Goal: Task Accomplishment & Management: Manage account settings

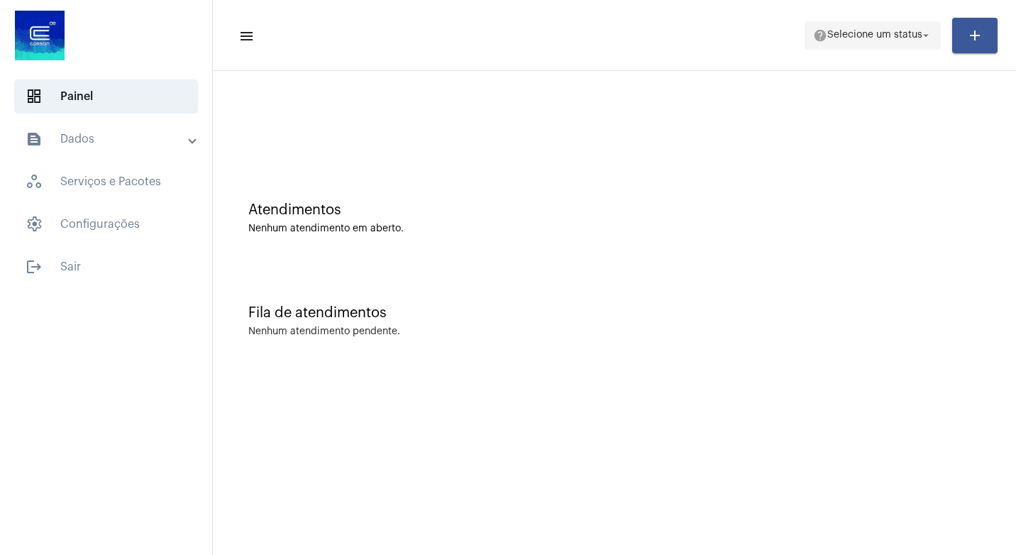
click at [927, 38] on mat-icon "arrow_drop_down" at bounding box center [926, 35] width 13 height 13
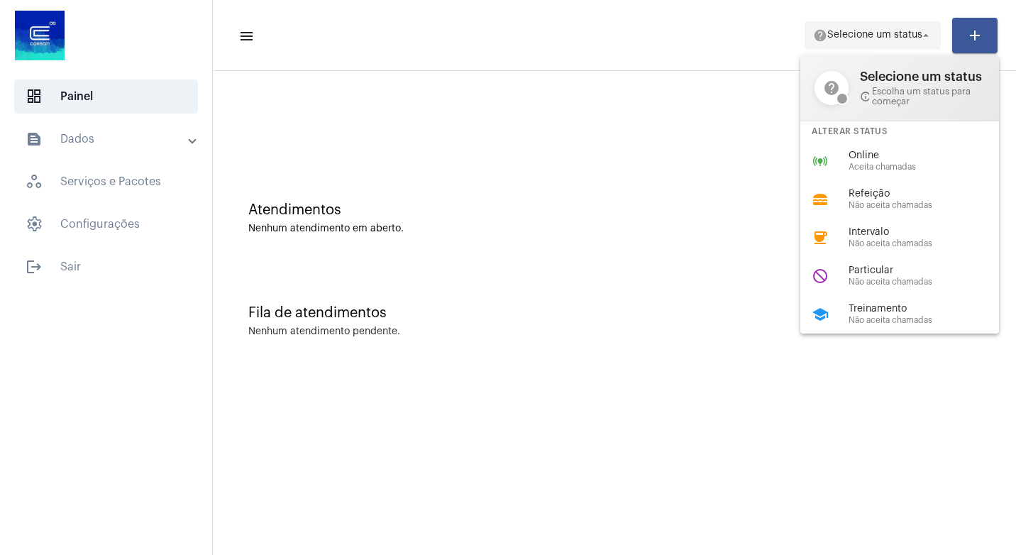
click at [927, 38] on div at bounding box center [508, 277] width 1016 height 555
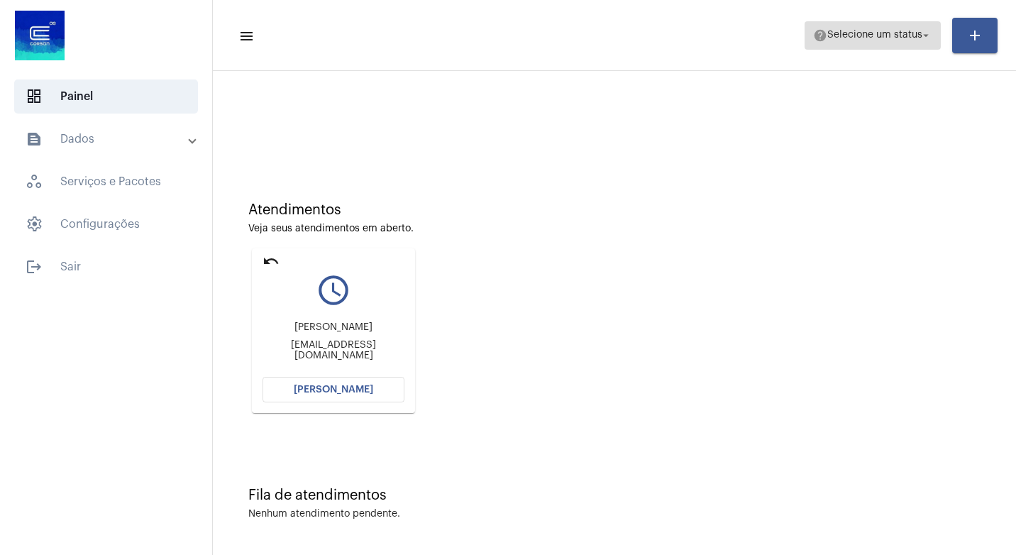
click at [928, 36] on mat-icon "arrow_drop_down" at bounding box center [926, 35] width 13 height 13
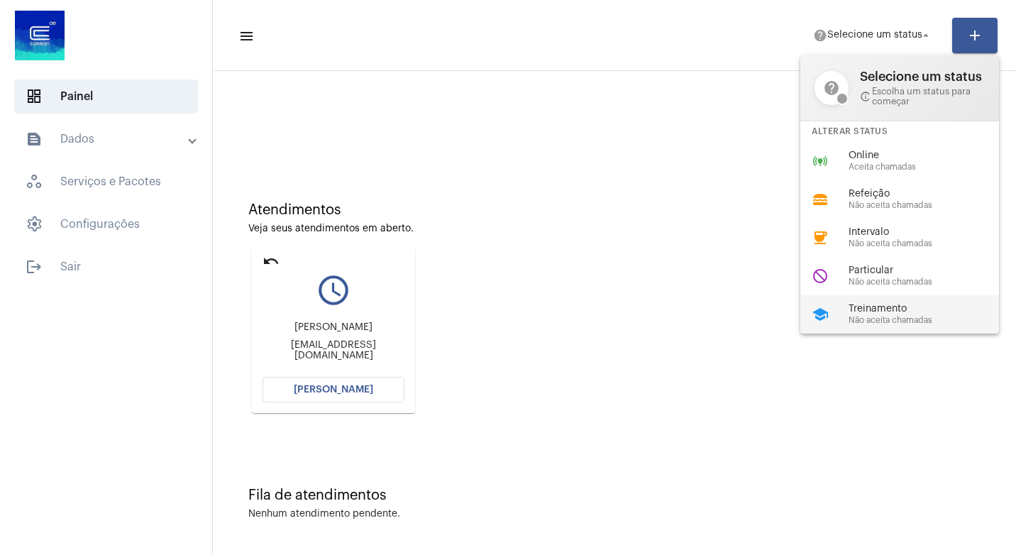
click at [877, 311] on span "Treinamento" at bounding box center [930, 309] width 162 height 11
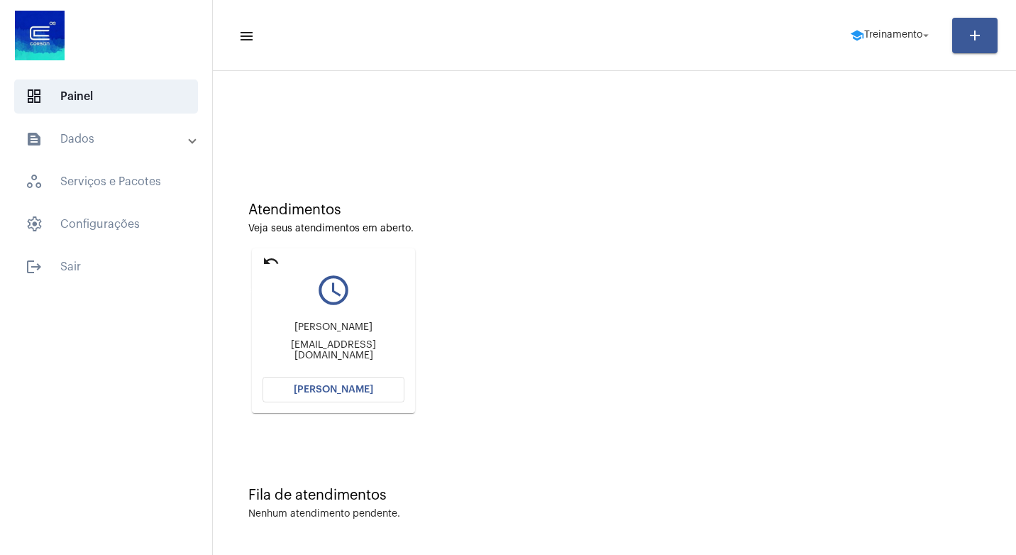
click at [264, 260] on mat-icon "undo" at bounding box center [271, 261] width 17 height 17
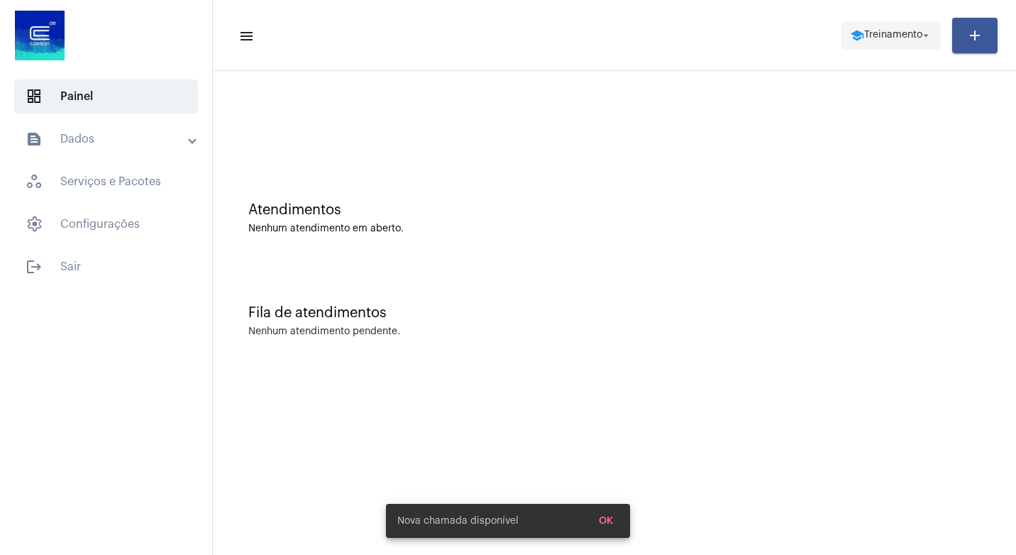
click at [904, 39] on span "Treinamento" at bounding box center [893, 36] width 58 height 10
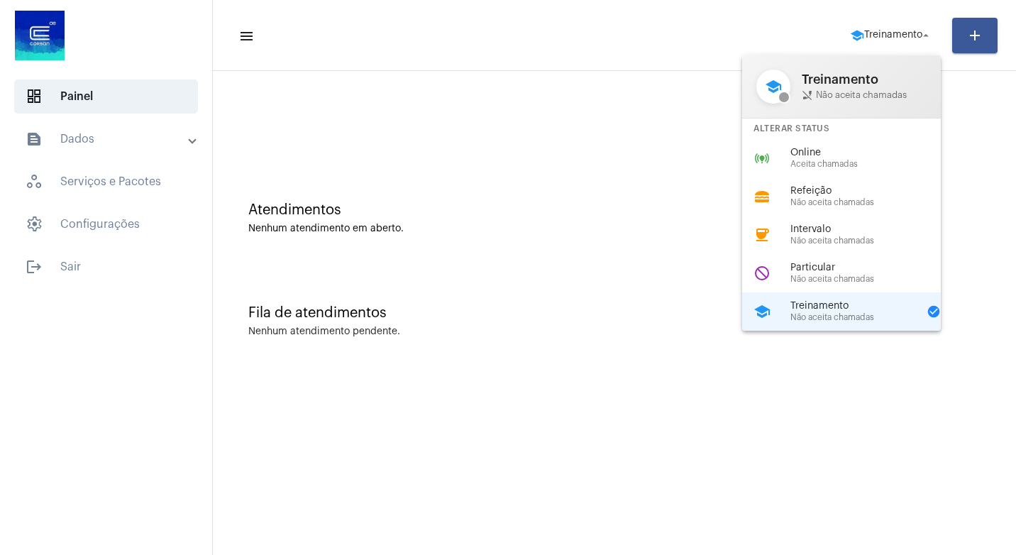
click at [70, 264] on div at bounding box center [508, 277] width 1016 height 555
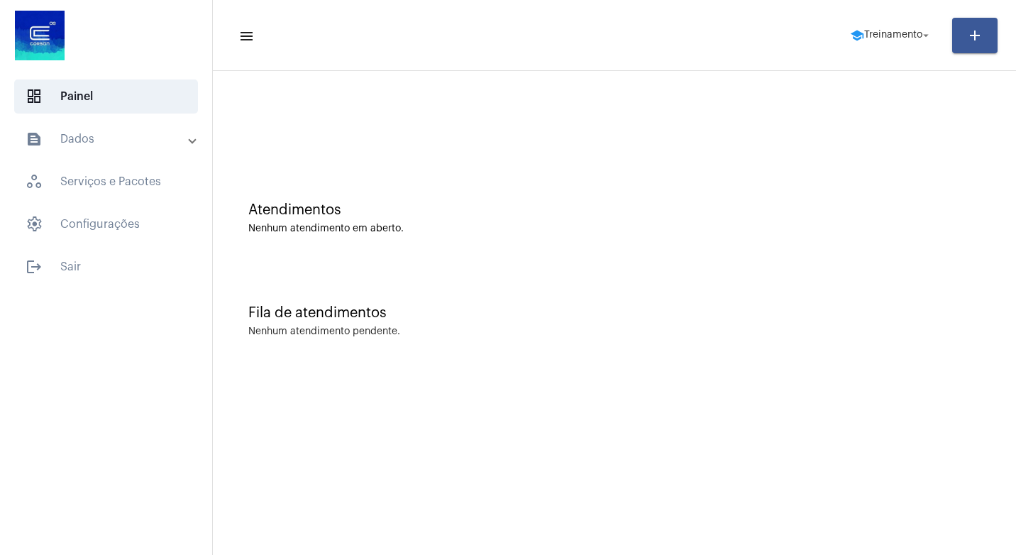
click at [70, 264] on span "logout Sair" at bounding box center [106, 267] width 184 height 34
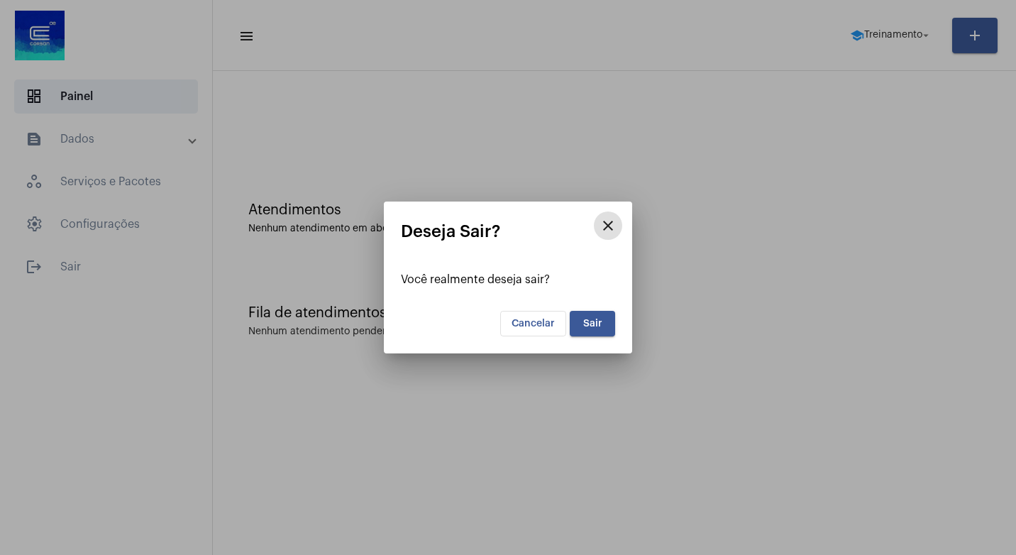
click at [585, 323] on span "Sair" at bounding box center [592, 324] width 19 height 10
